Goal: Information Seeking & Learning: Learn about a topic

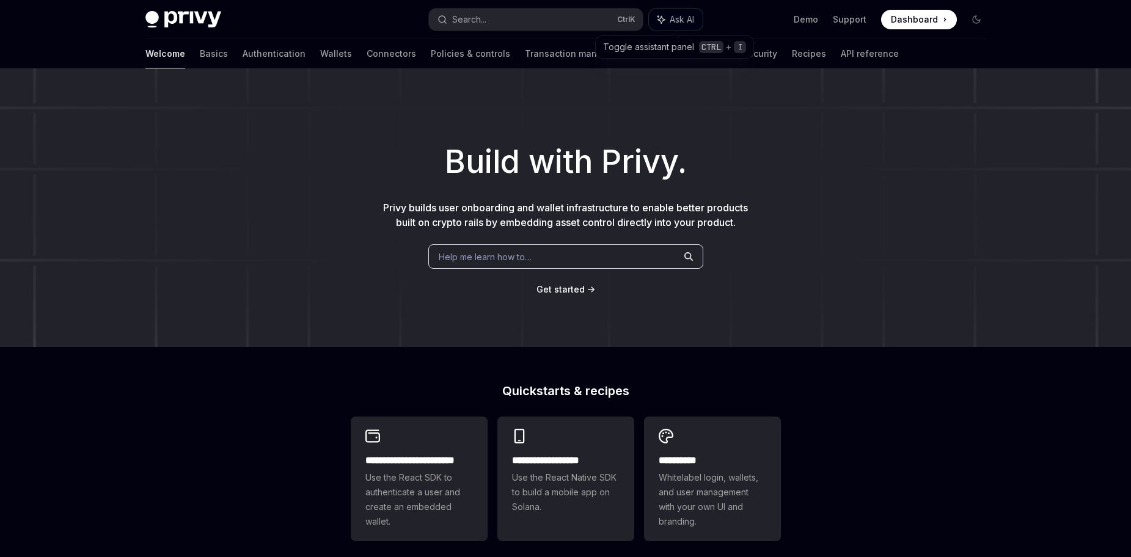
click at [682, 24] on span "Ask AI" at bounding box center [682, 19] width 24 height 12
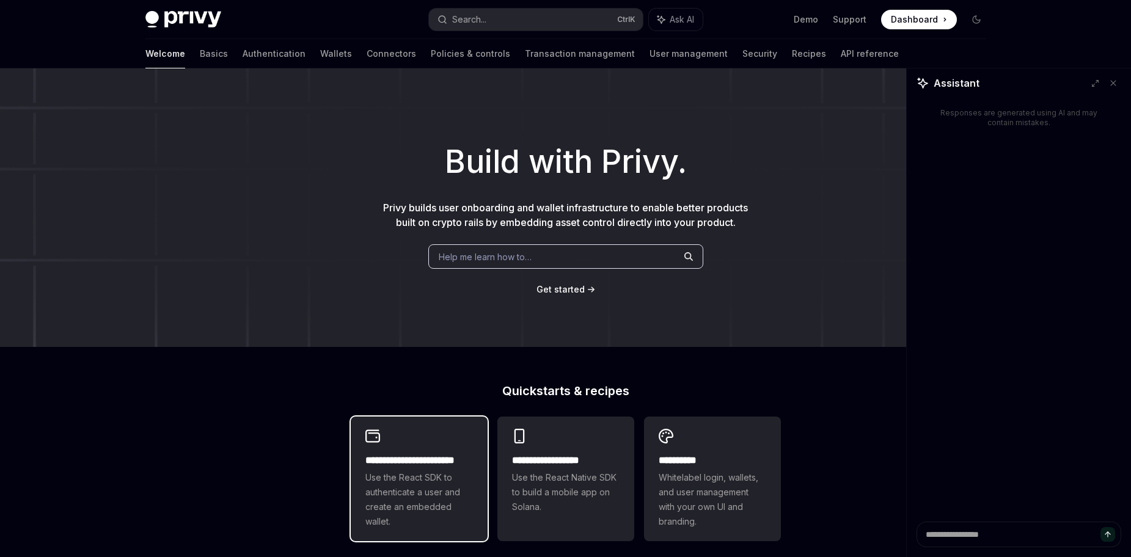
click at [453, 468] on div "**********" at bounding box center [420, 492] width 108 height 76
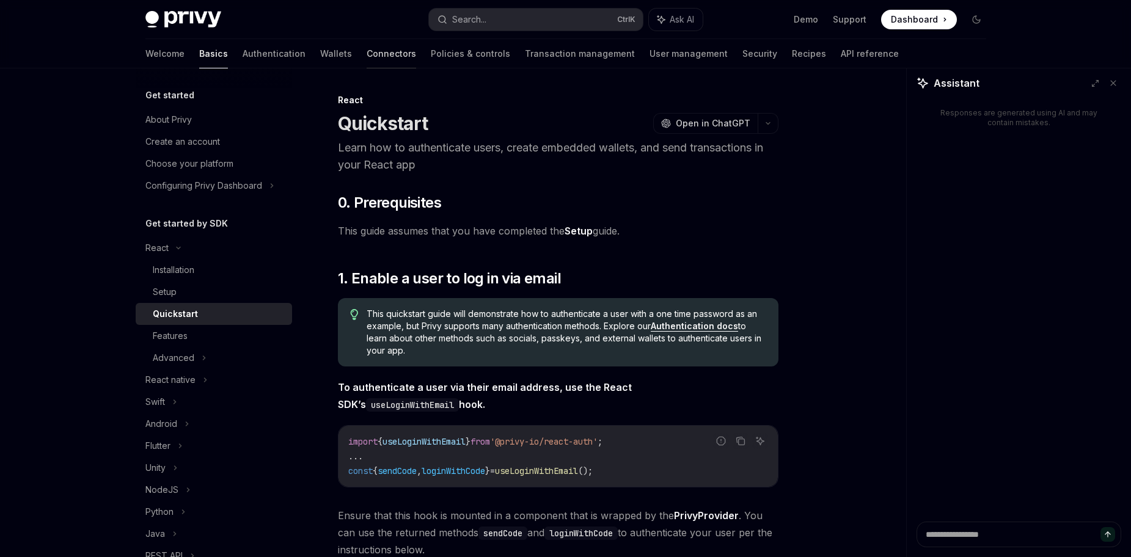
click at [367, 53] on link "Connectors" at bounding box center [392, 53] width 50 height 29
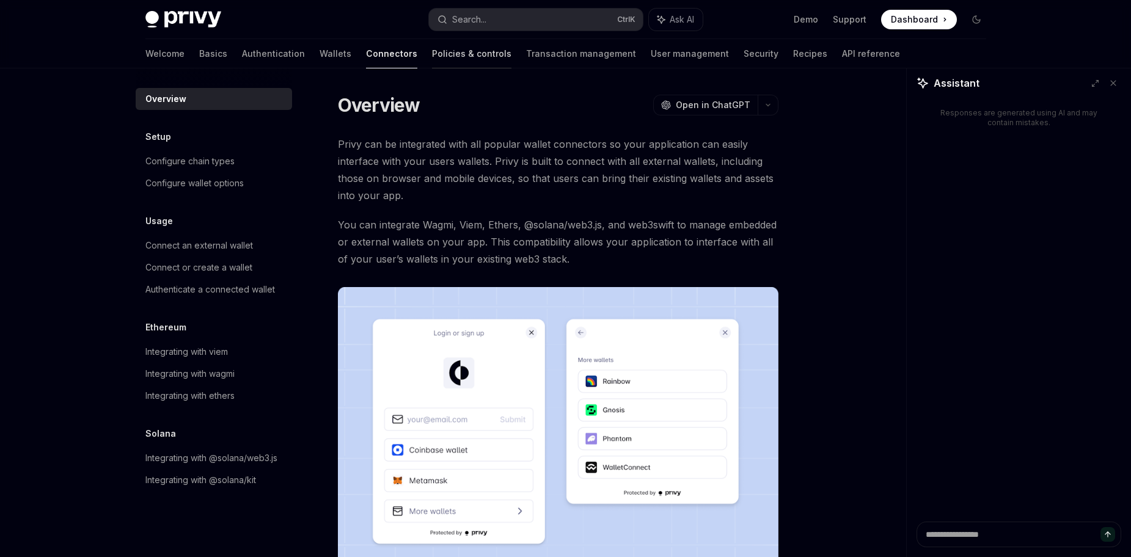
click at [432, 56] on link "Policies & controls" at bounding box center [471, 53] width 79 height 29
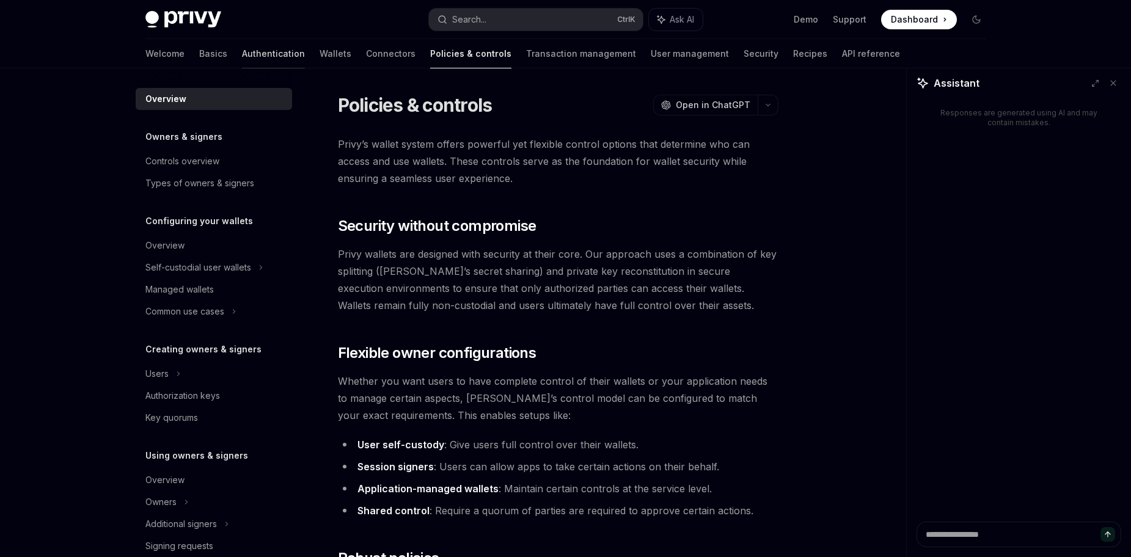
click at [242, 52] on link "Authentication" at bounding box center [273, 53] width 63 height 29
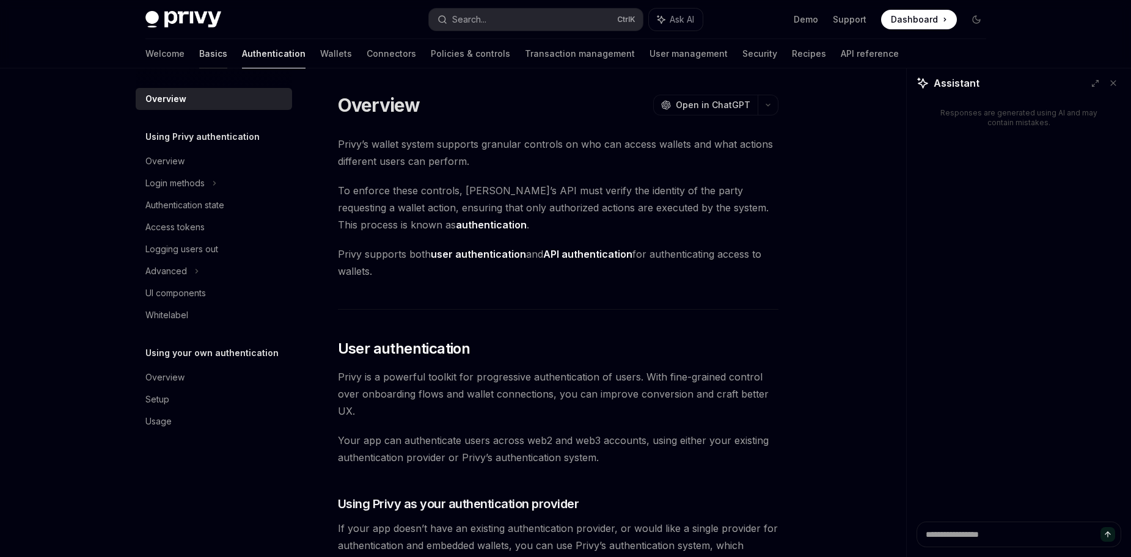
click at [199, 45] on link "Basics" at bounding box center [213, 53] width 28 height 29
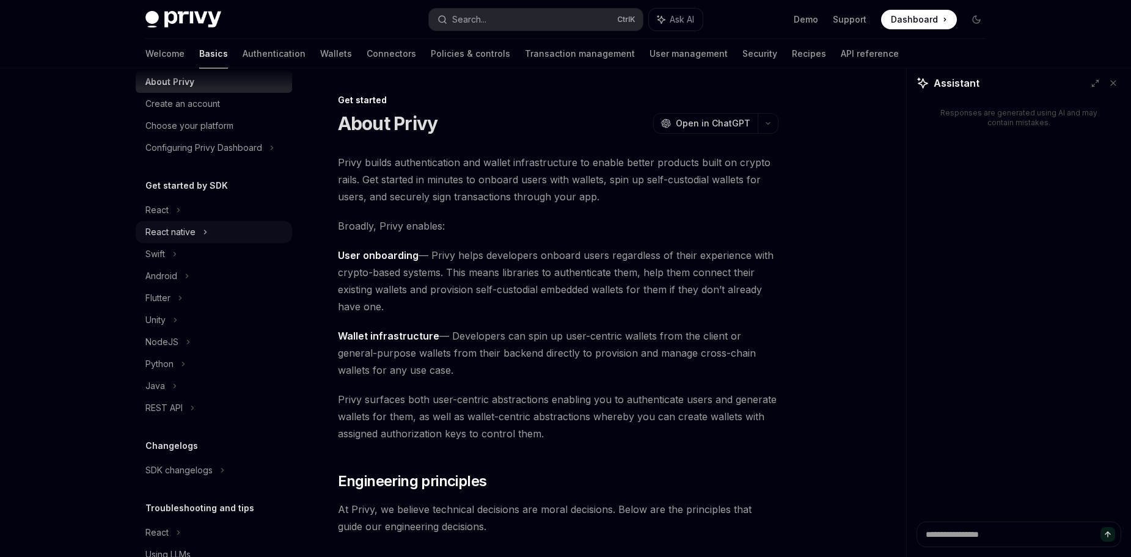
scroll to position [93, 0]
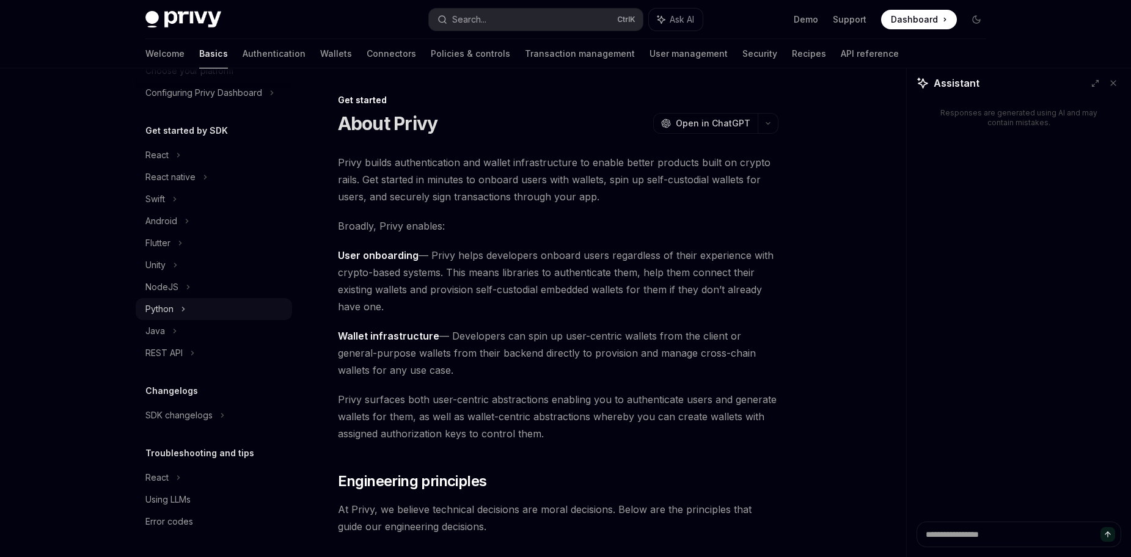
click at [189, 309] on div "Python" at bounding box center [214, 309] width 156 height 22
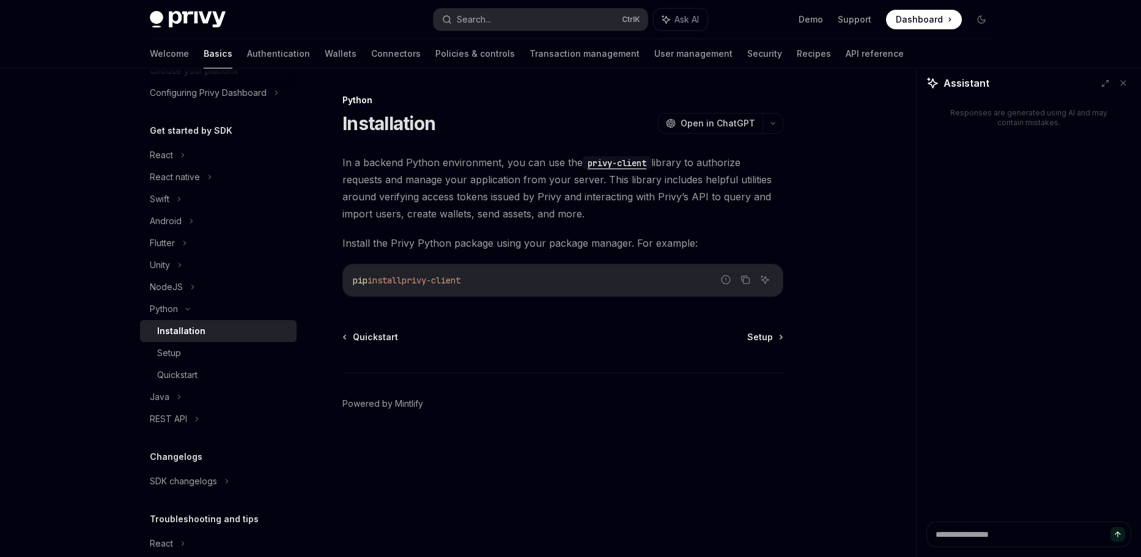
click at [776, 329] on div "Python Installation OpenAI Open in ChatGPT OpenAI Open in ChatGPT In a backend …" at bounding box center [448, 325] width 675 height 465
click at [369, 341] on span "Quickstart" at bounding box center [375, 337] width 45 height 12
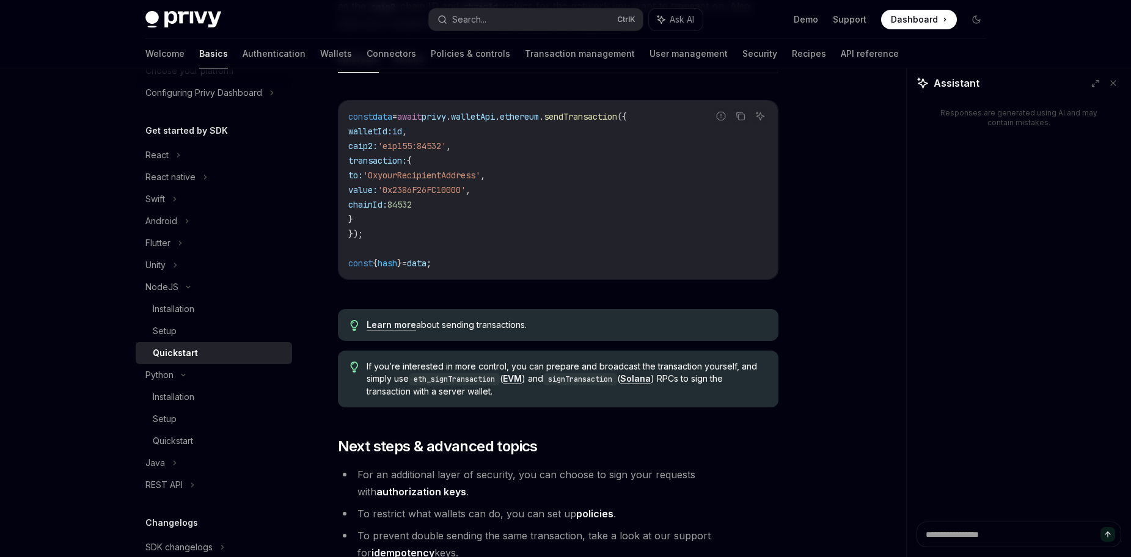
scroll to position [1269, 0]
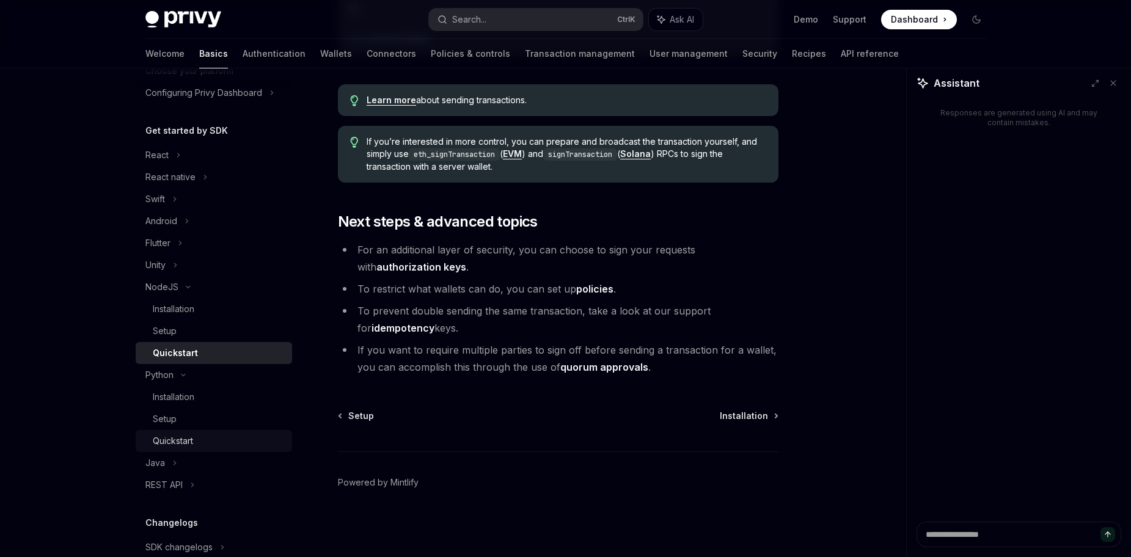
click at [191, 445] on div "Quickstart" at bounding box center [173, 441] width 40 height 15
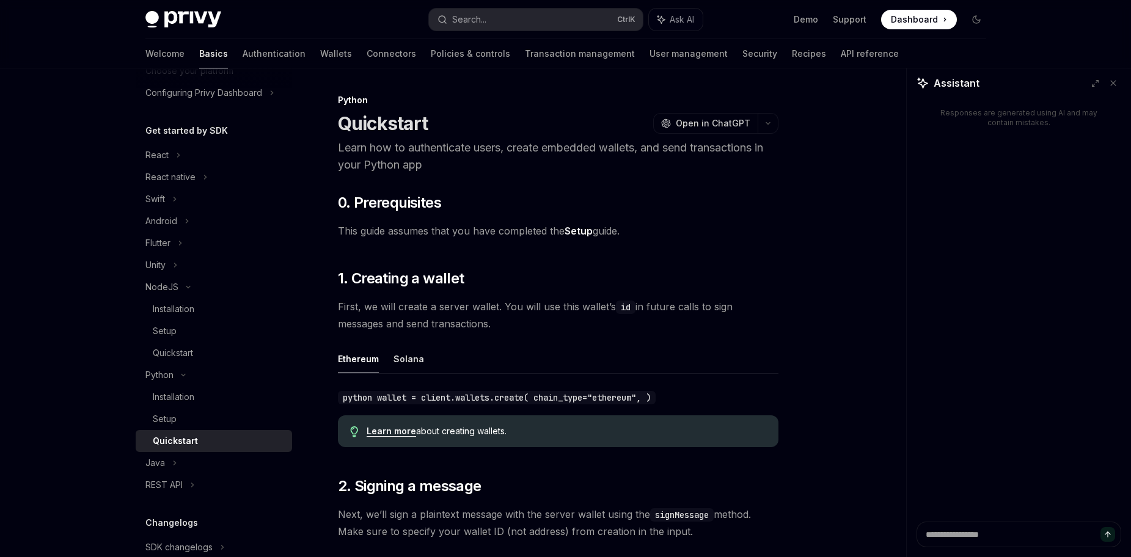
click at [375, 426] on link "Learn more" at bounding box center [392, 431] width 50 height 11
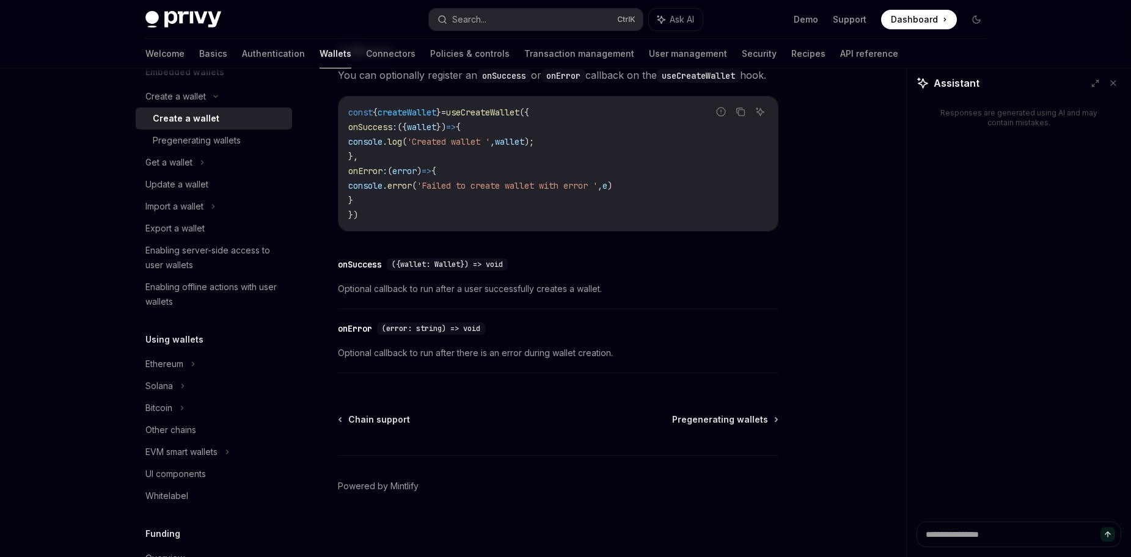
scroll to position [904, 0]
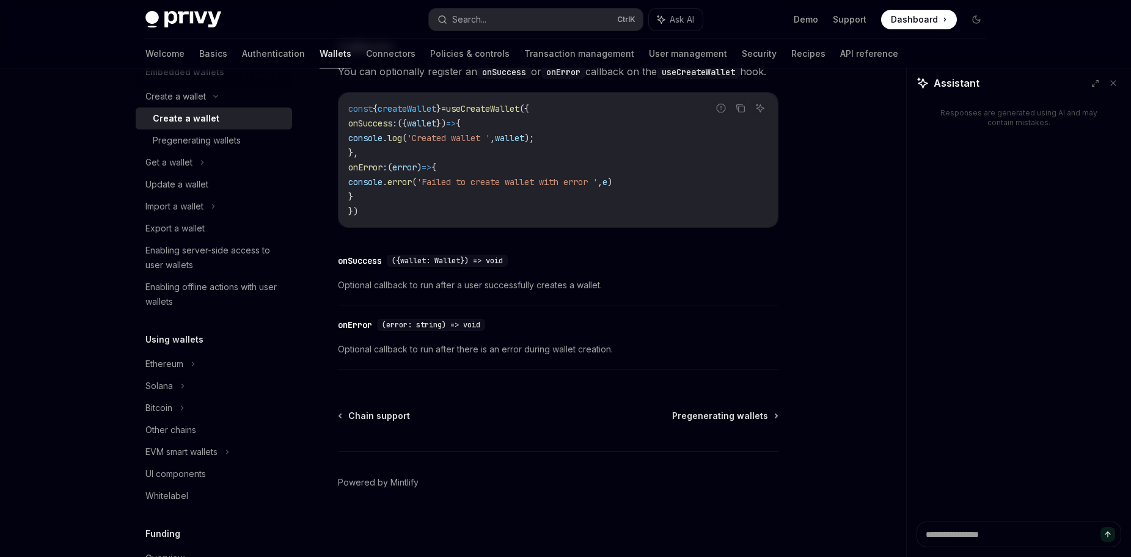
click at [921, 22] on span "Dashboard" at bounding box center [914, 19] width 47 height 12
click at [226, 182] on div "Update a wallet" at bounding box center [214, 184] width 139 height 15
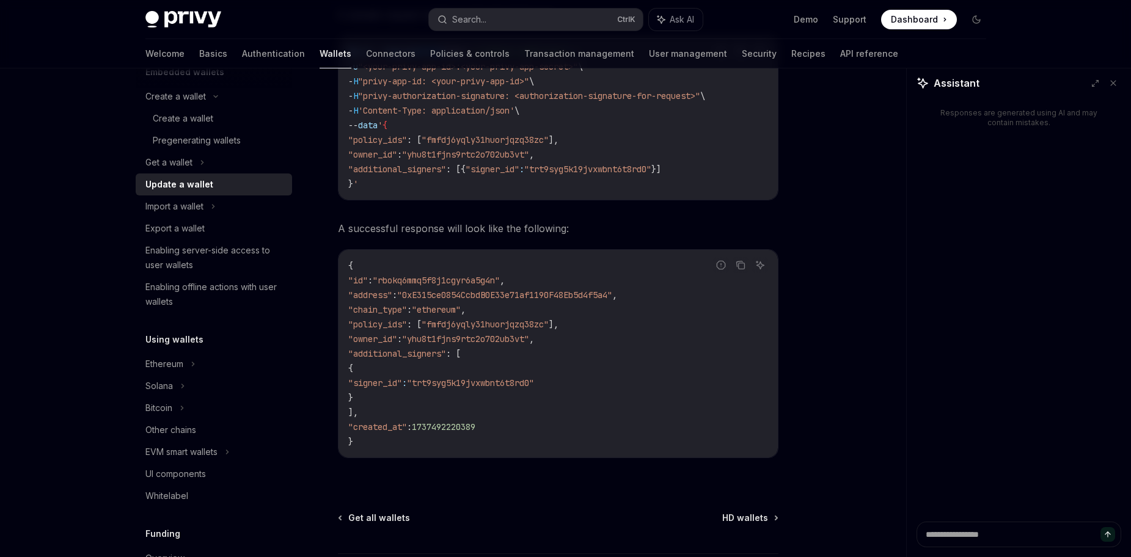
scroll to position [1452, 0]
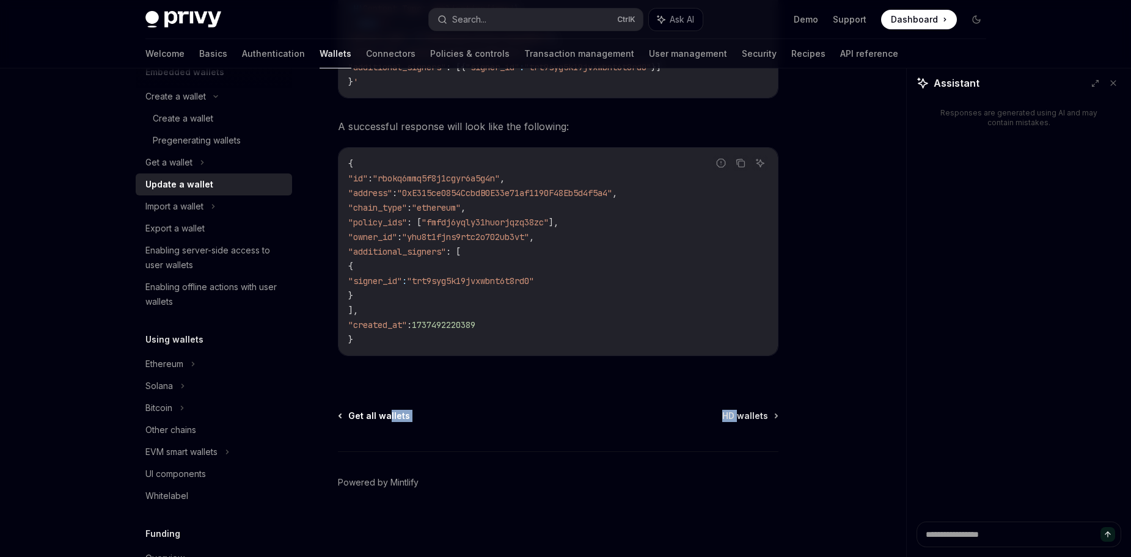
drag, startPoint x: 738, startPoint y: 419, endPoint x: 386, endPoint y: 417, distance: 352.1
click at [388, 417] on span "Get all wallets" at bounding box center [379, 416] width 62 height 12
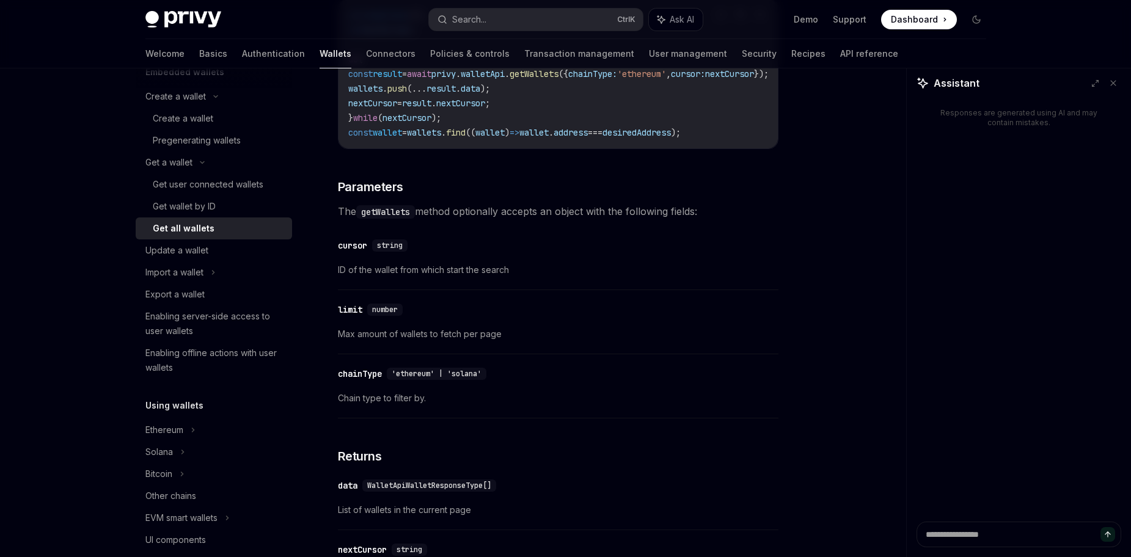
scroll to position [601, 0]
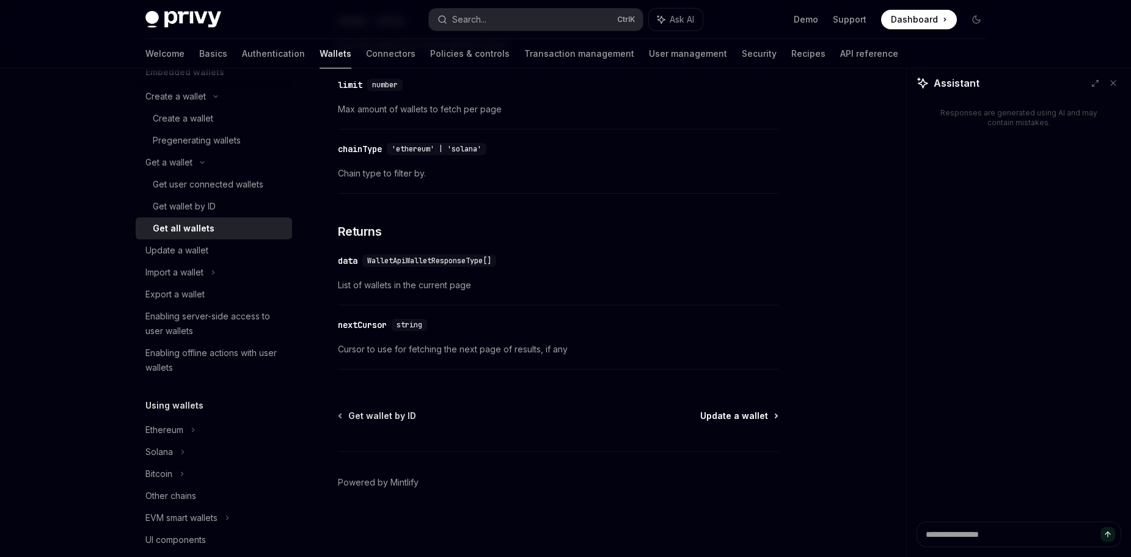
click at [733, 419] on span "Update a wallet" at bounding box center [734, 416] width 68 height 12
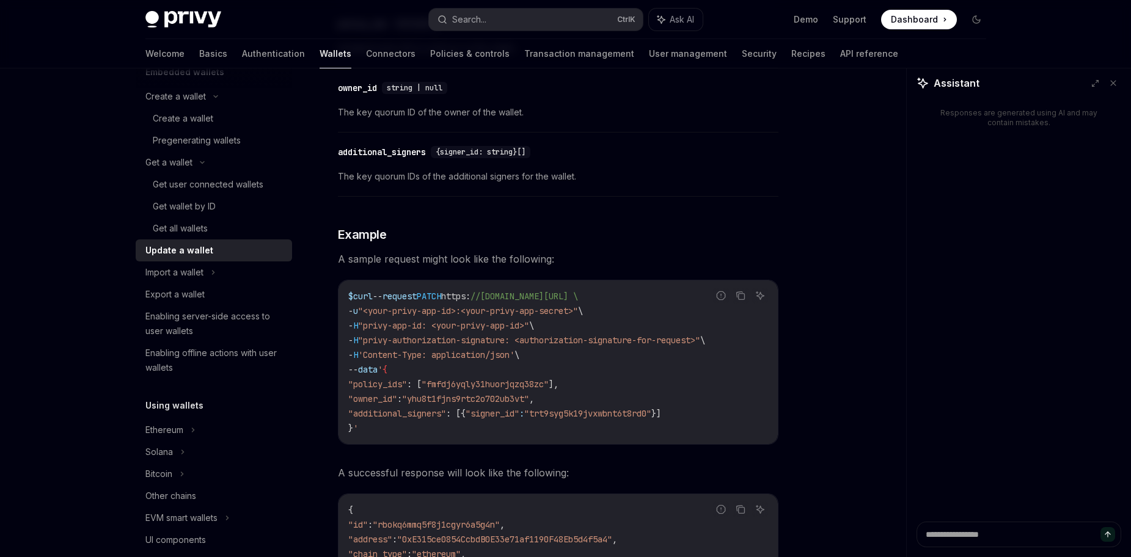
scroll to position [1452, 0]
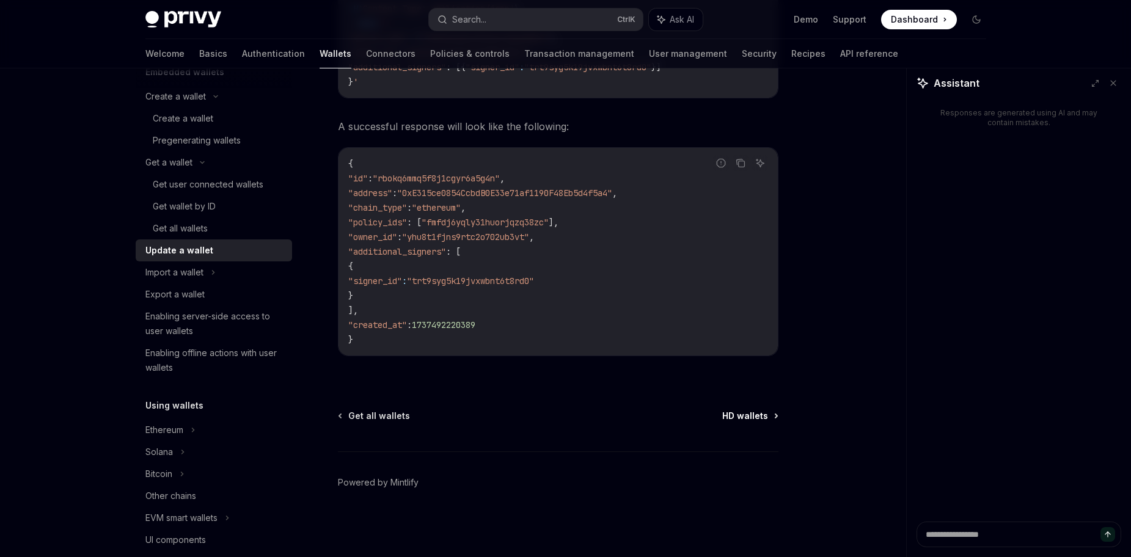
click at [755, 418] on span "HD wallets" at bounding box center [745, 416] width 46 height 12
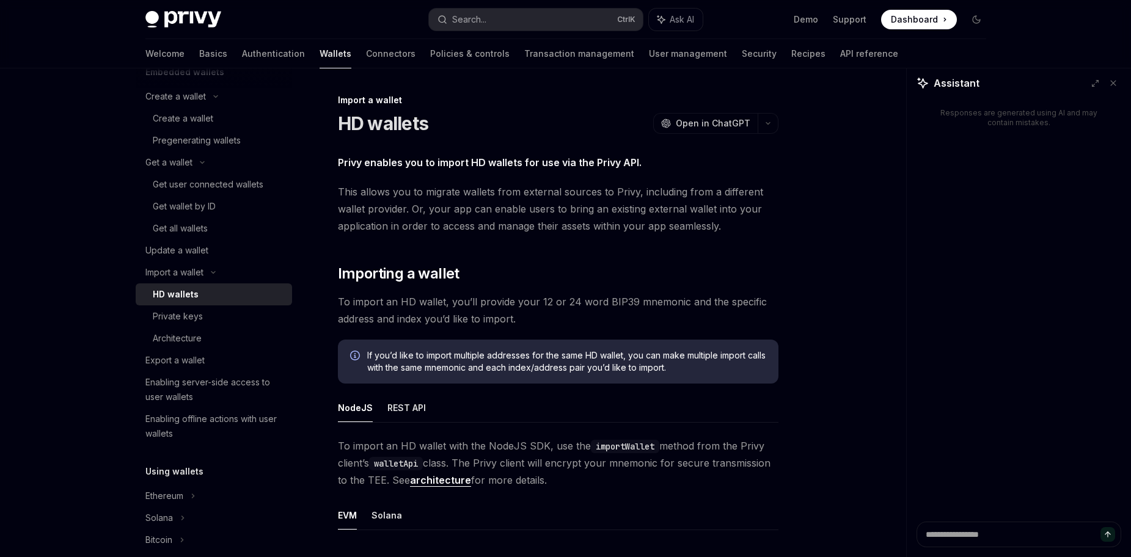
click at [452, 483] on link "architecture" at bounding box center [440, 480] width 61 height 13
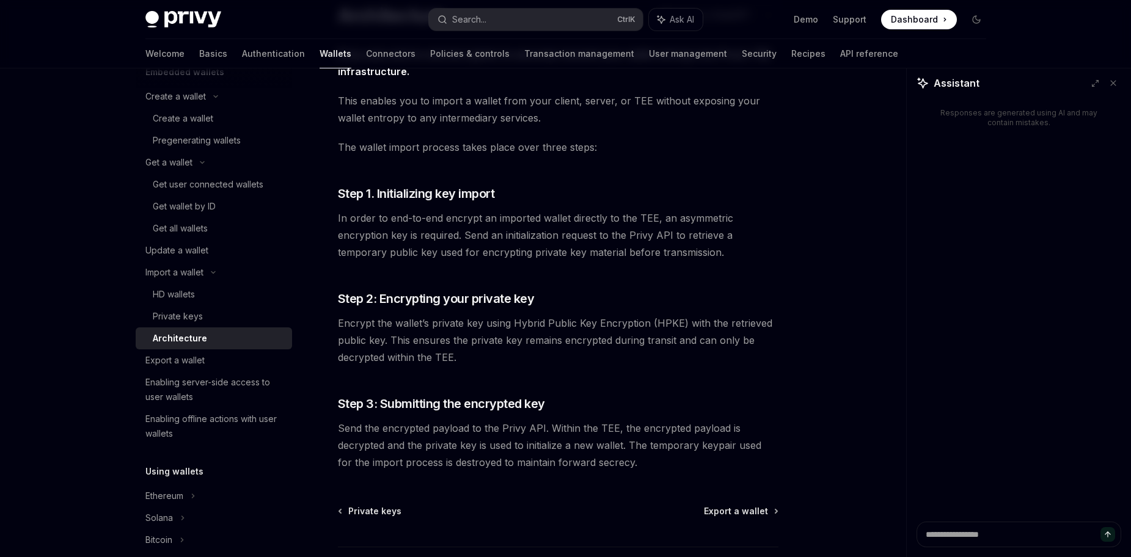
scroll to position [204, 0]
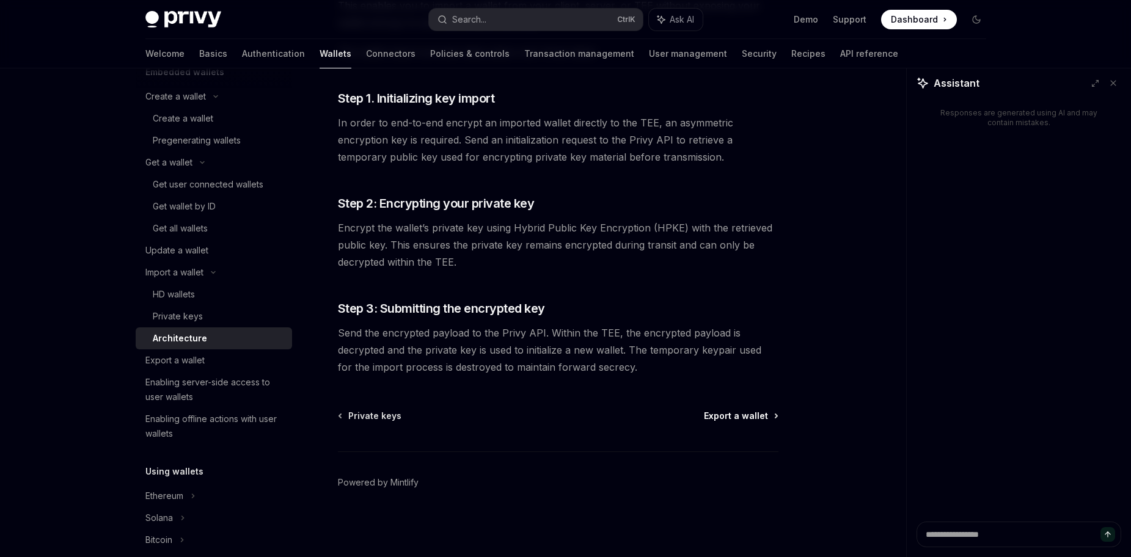
click at [753, 410] on span "Export a wallet" at bounding box center [736, 416] width 64 height 12
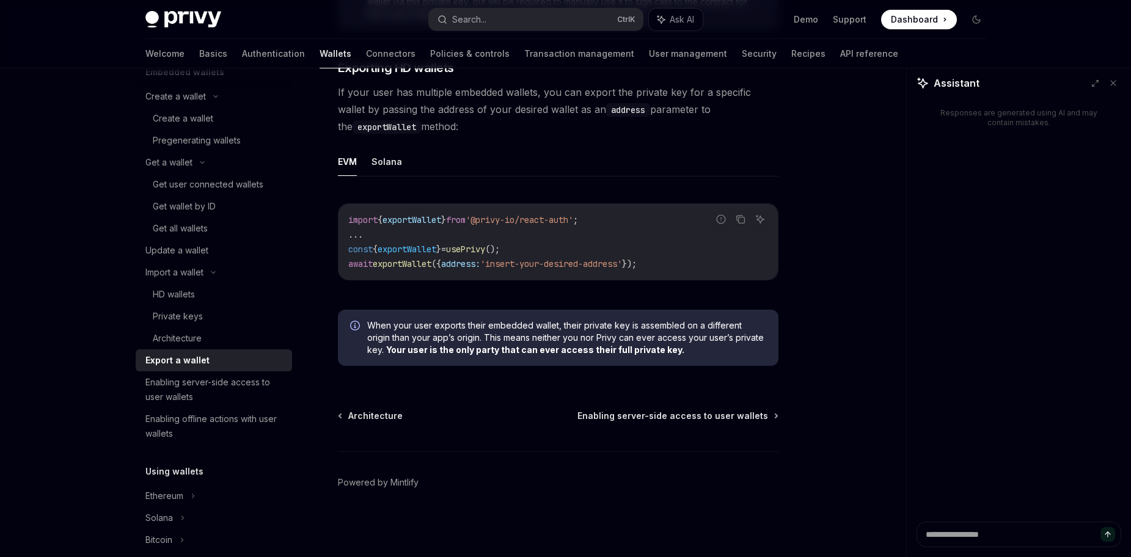
scroll to position [1217, 0]
click at [645, 413] on span "Enabling server-side access to user wallets" at bounding box center [673, 416] width 191 height 12
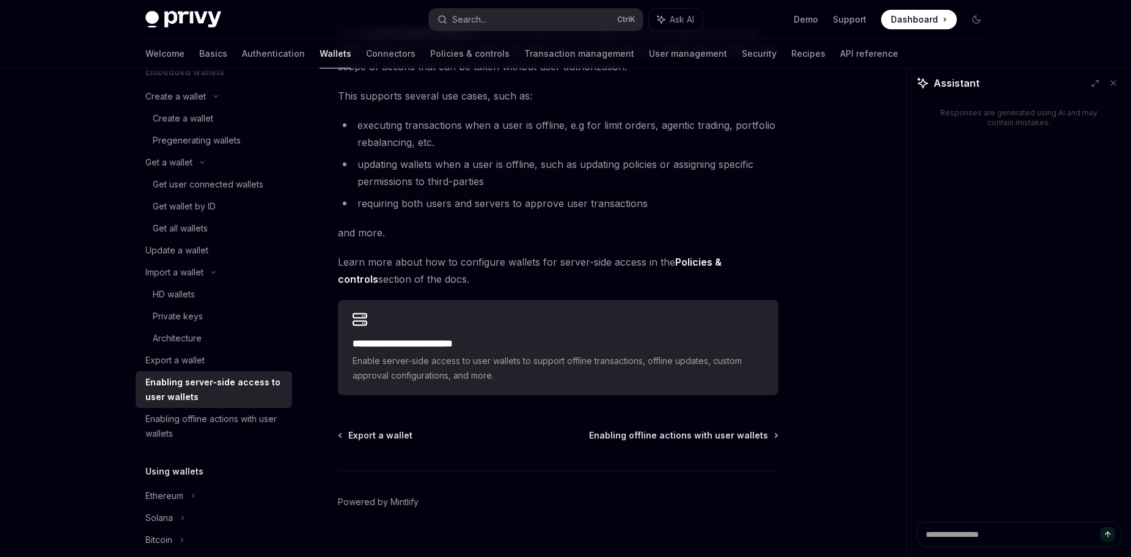
scroll to position [172, 0]
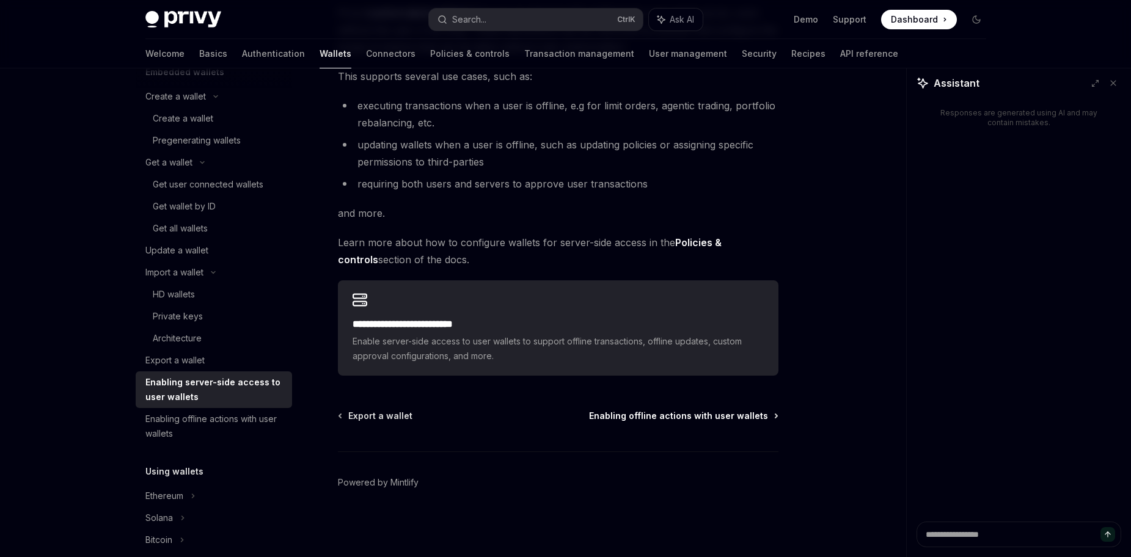
click at [674, 422] on span "Enabling offline actions with user wallets" at bounding box center [678, 416] width 179 height 12
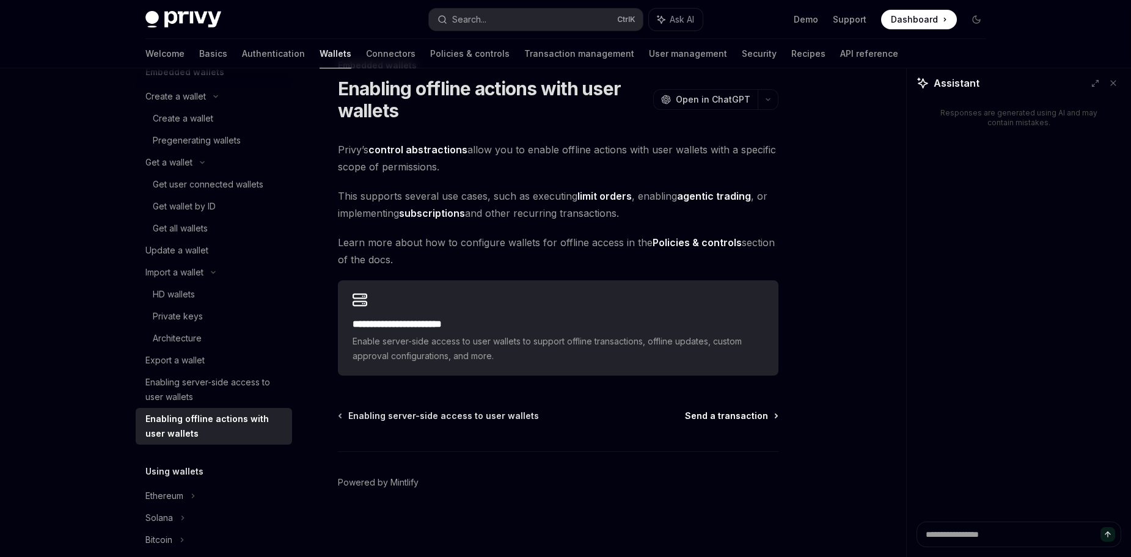
click at [718, 416] on span "Send a transaction" at bounding box center [726, 416] width 83 height 12
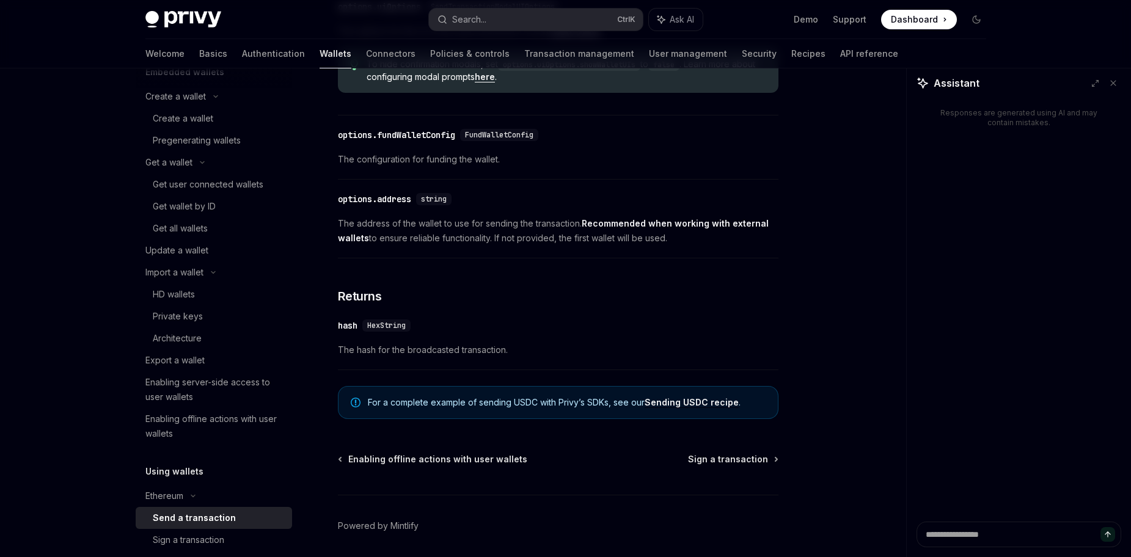
scroll to position [738, 0]
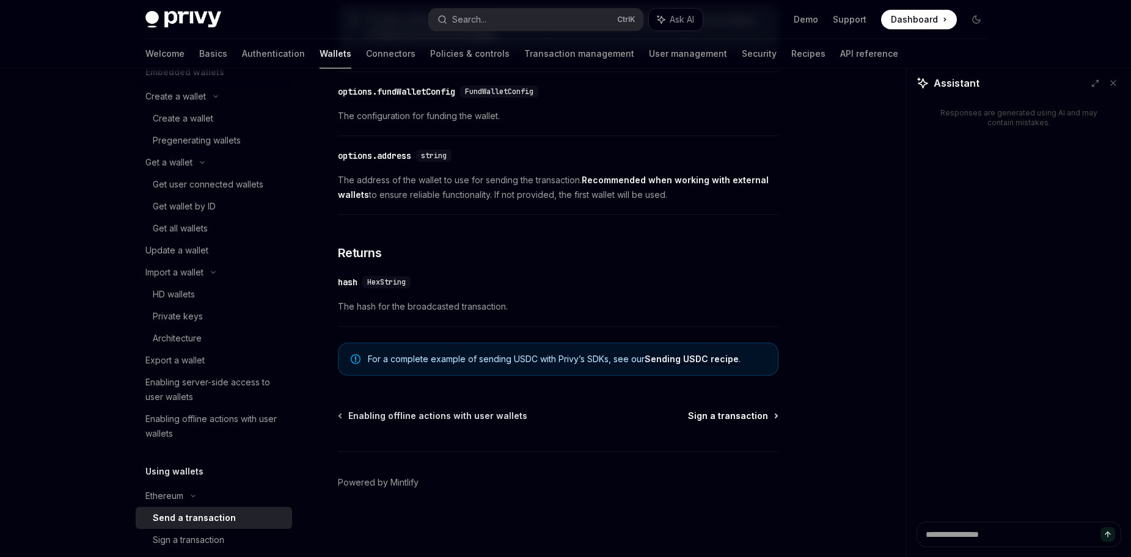
click at [702, 419] on span "Sign a transaction" at bounding box center [728, 416] width 80 height 12
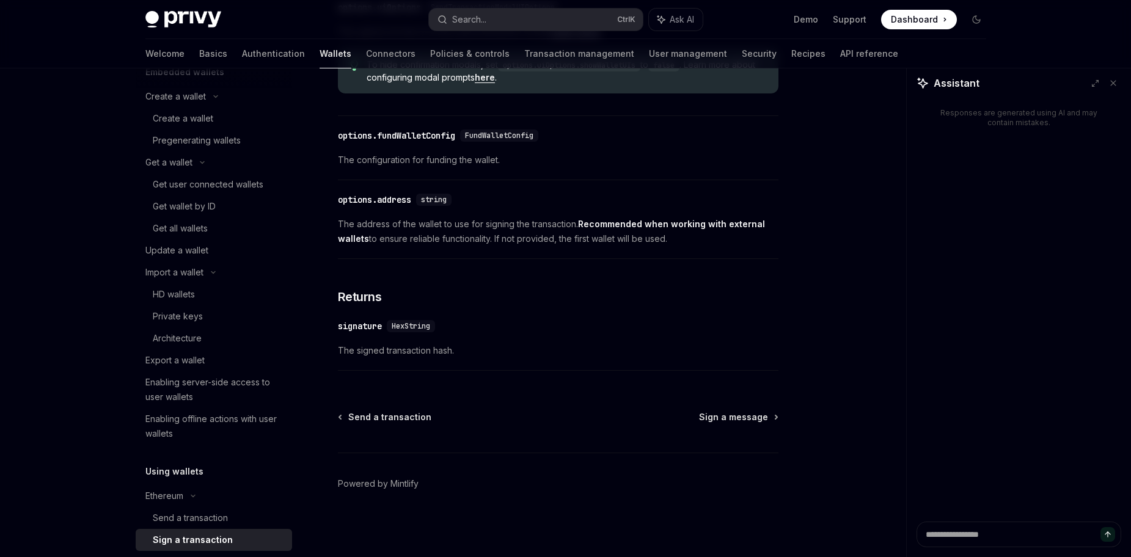
scroll to position [695, 0]
click at [684, 23] on span "Ask AI" at bounding box center [682, 19] width 24 height 12
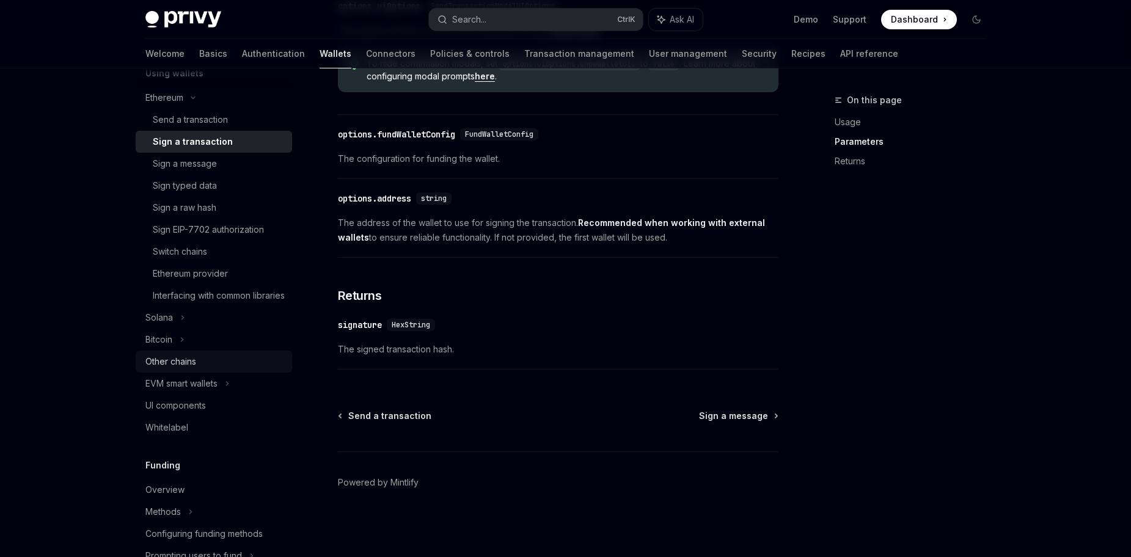
scroll to position [521, 0]
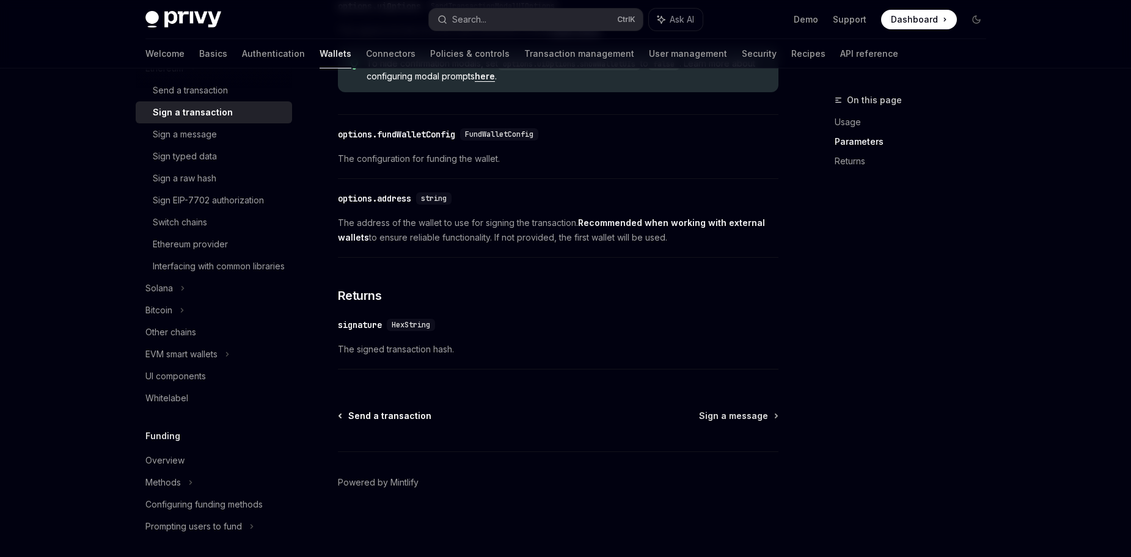
click at [388, 417] on span "Send a transaction" at bounding box center [389, 416] width 83 height 12
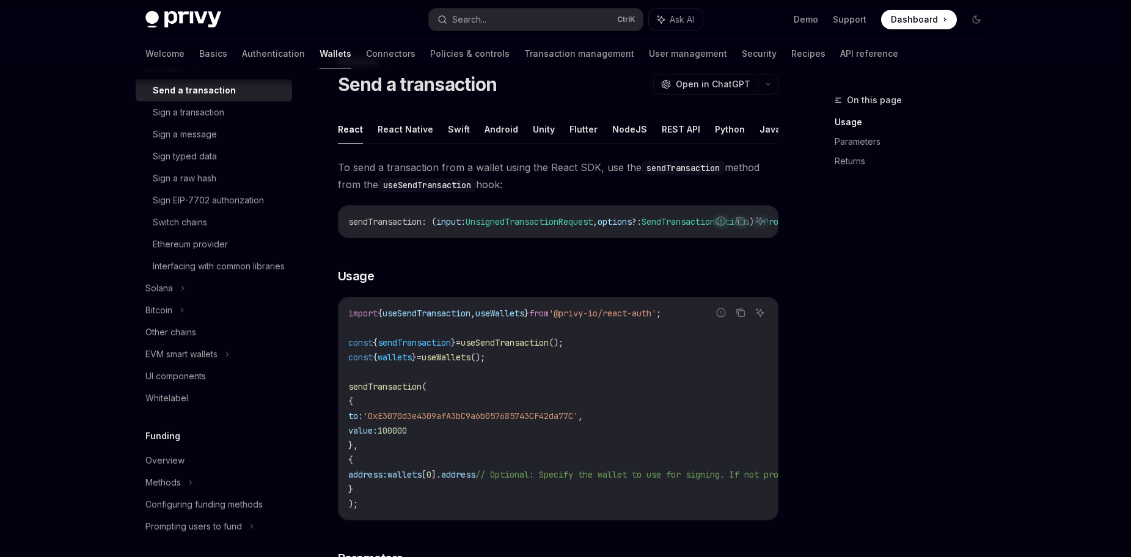
scroll to position [61, 0]
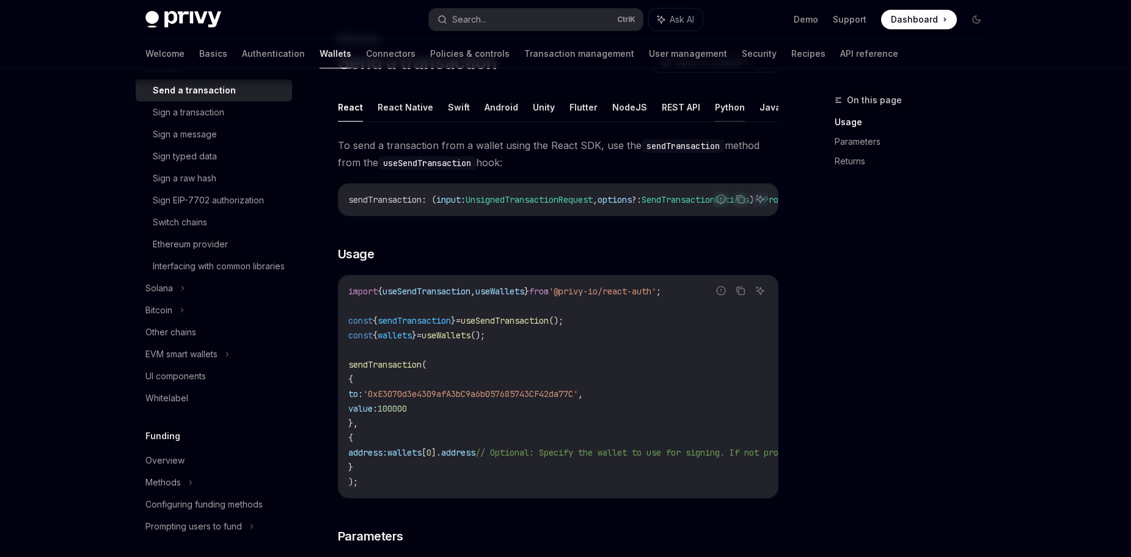
click at [725, 102] on button "Python" at bounding box center [730, 107] width 30 height 29
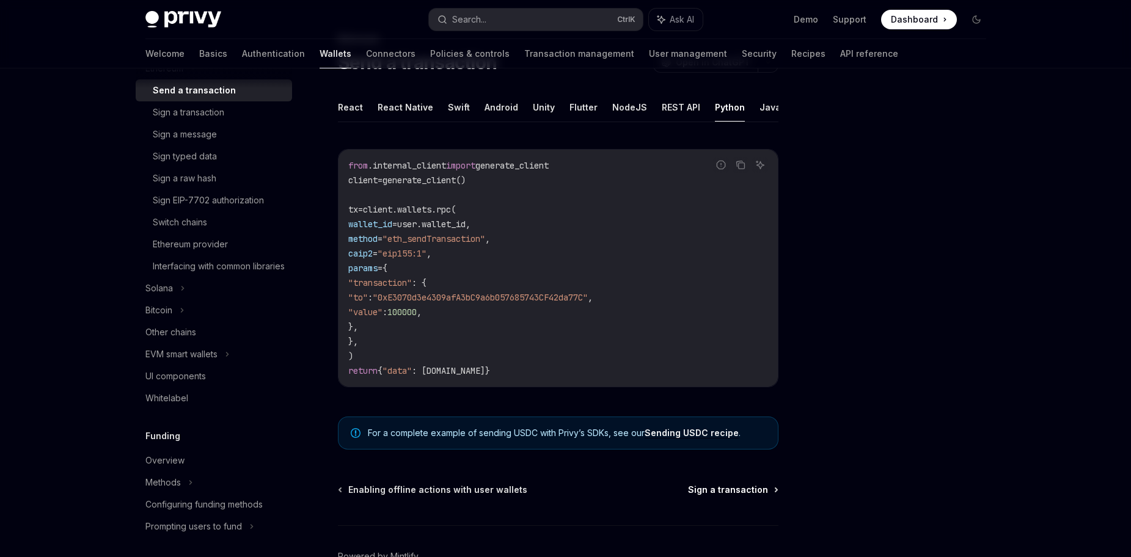
click at [746, 494] on span "Sign a transaction" at bounding box center [728, 490] width 80 height 12
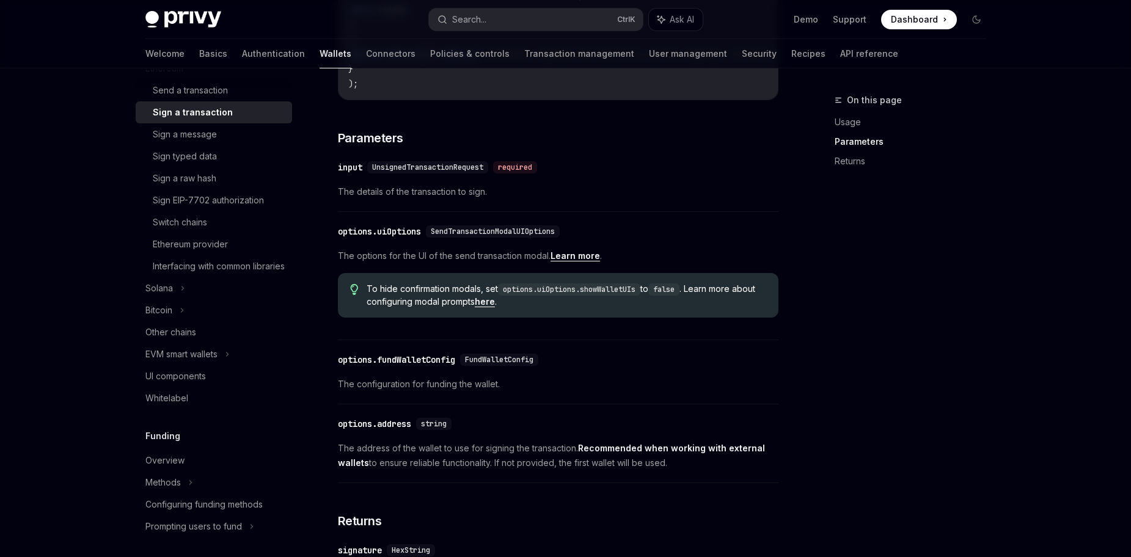
scroll to position [611, 0]
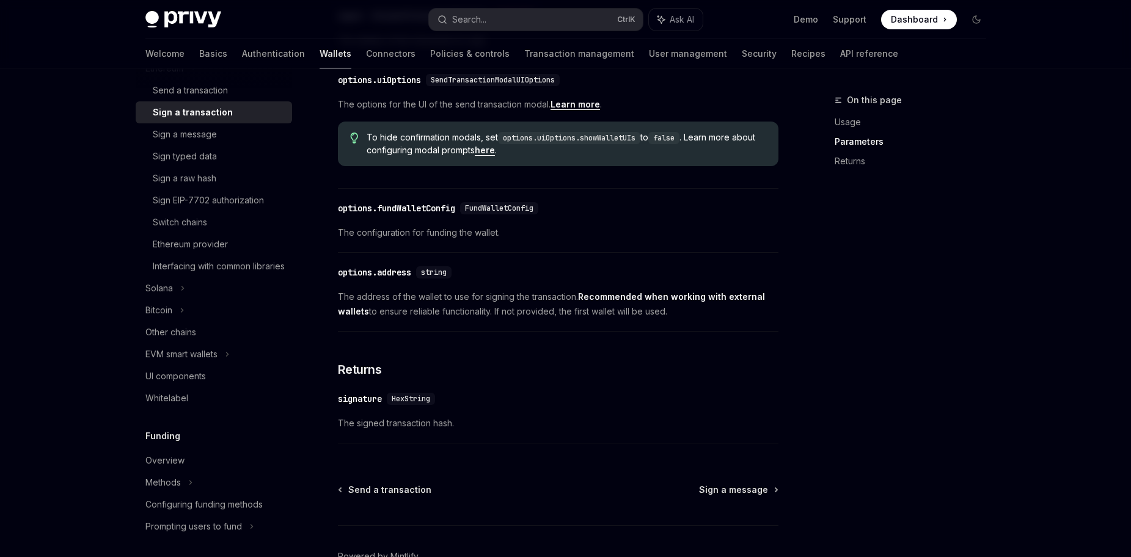
click at [581, 110] on link "Learn more" at bounding box center [576, 104] width 50 height 11
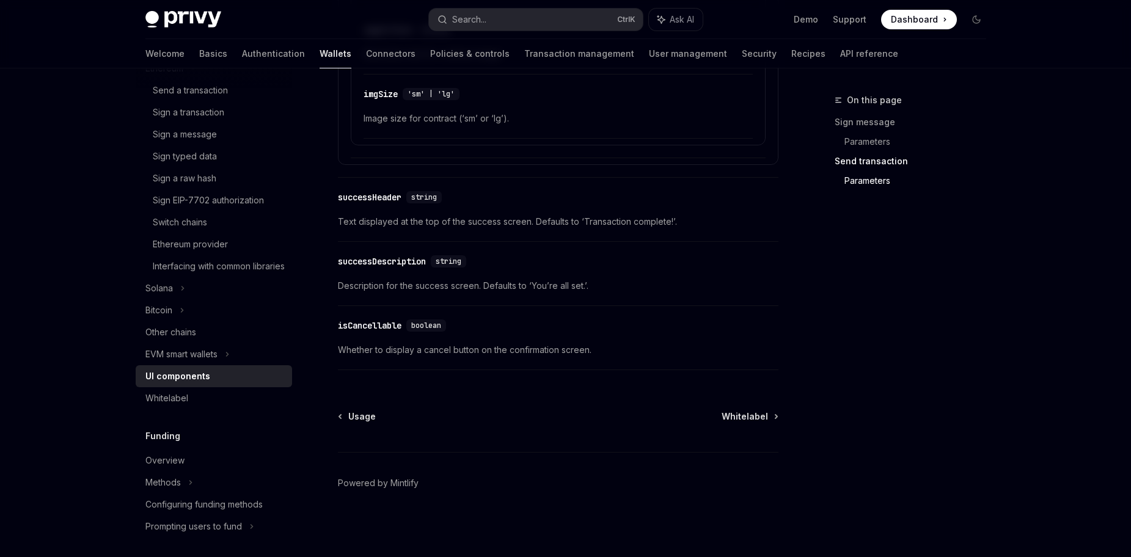
scroll to position [2186, 0]
click at [752, 414] on span "Whitelabel" at bounding box center [745, 416] width 46 height 12
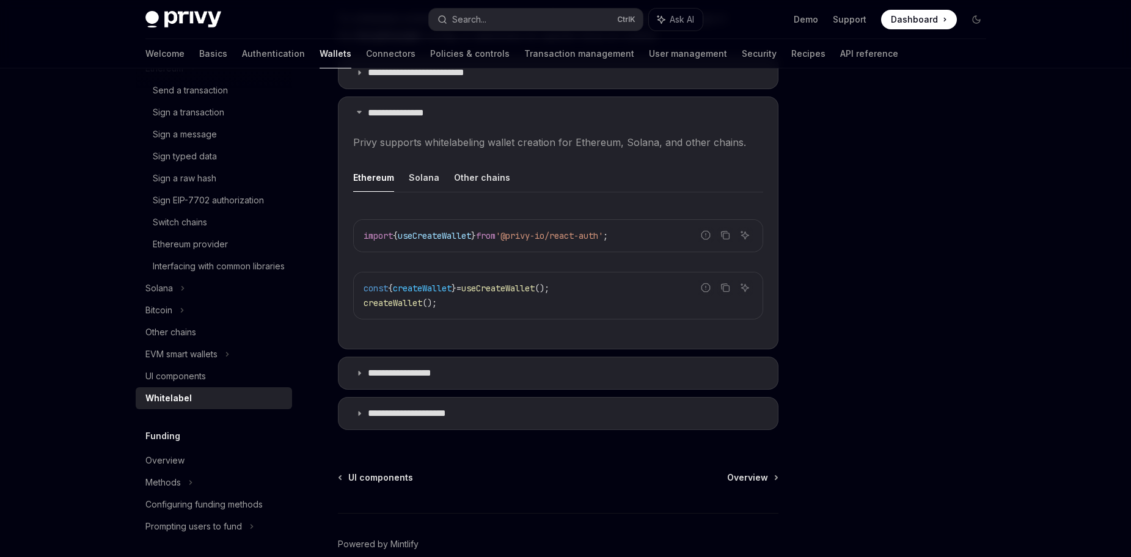
scroll to position [428, 0]
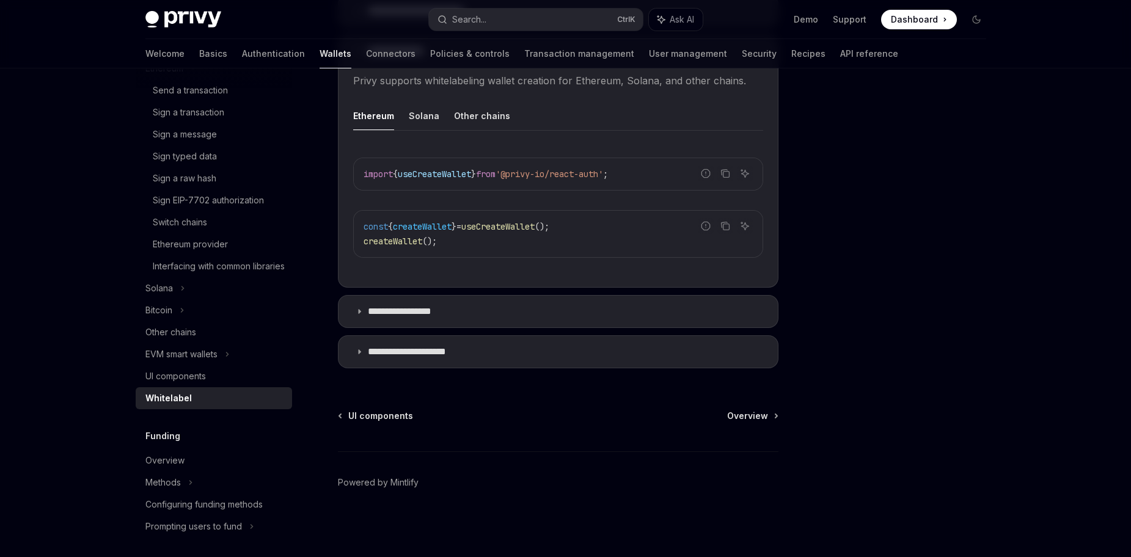
click at [910, 10] on span at bounding box center [919, 20] width 76 height 20
click at [524, 60] on link "Transaction management" at bounding box center [579, 53] width 110 height 29
type textarea "*"
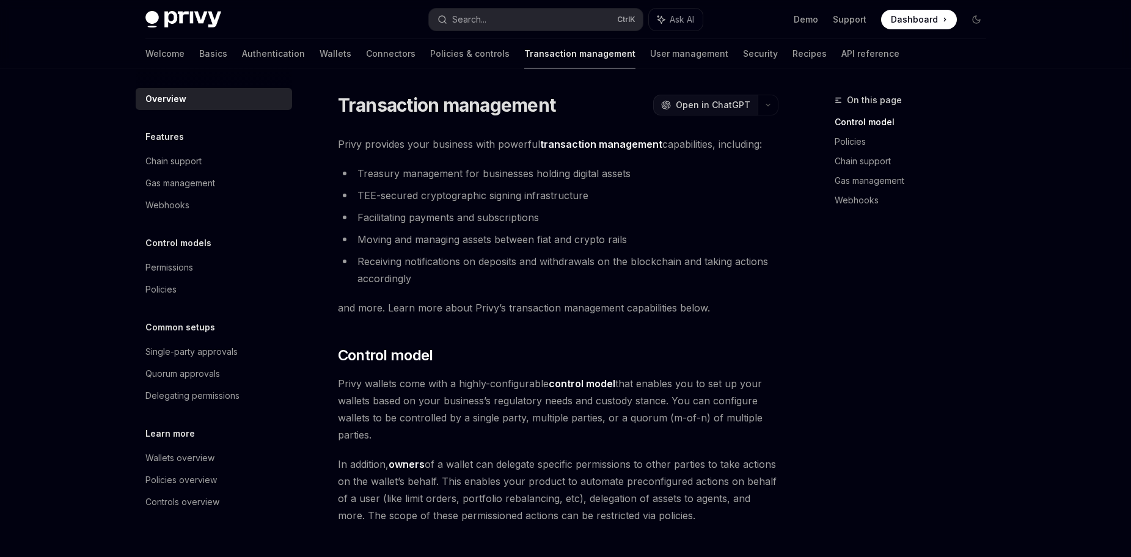
click at [675, 98] on button "OpenAI Open in ChatGPT" at bounding box center [705, 105] width 105 height 21
